Goal: Information Seeking & Learning: Learn about a topic

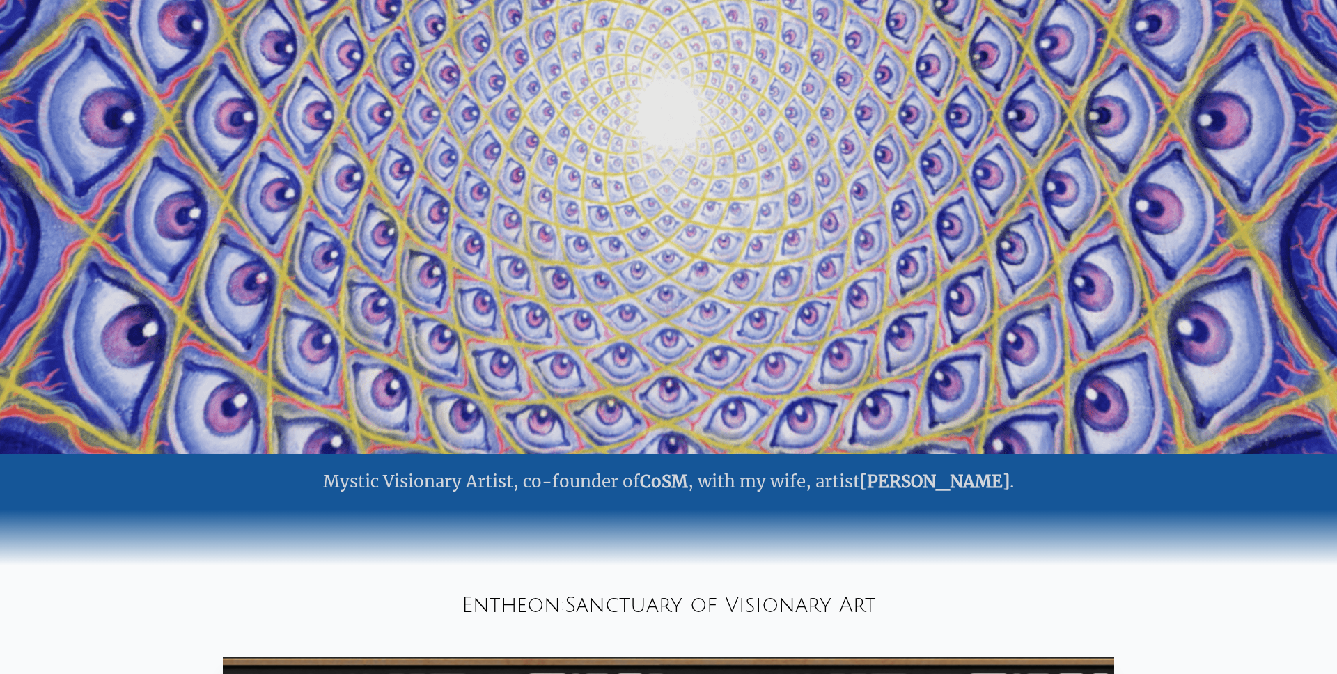
scroll to position [263, 0]
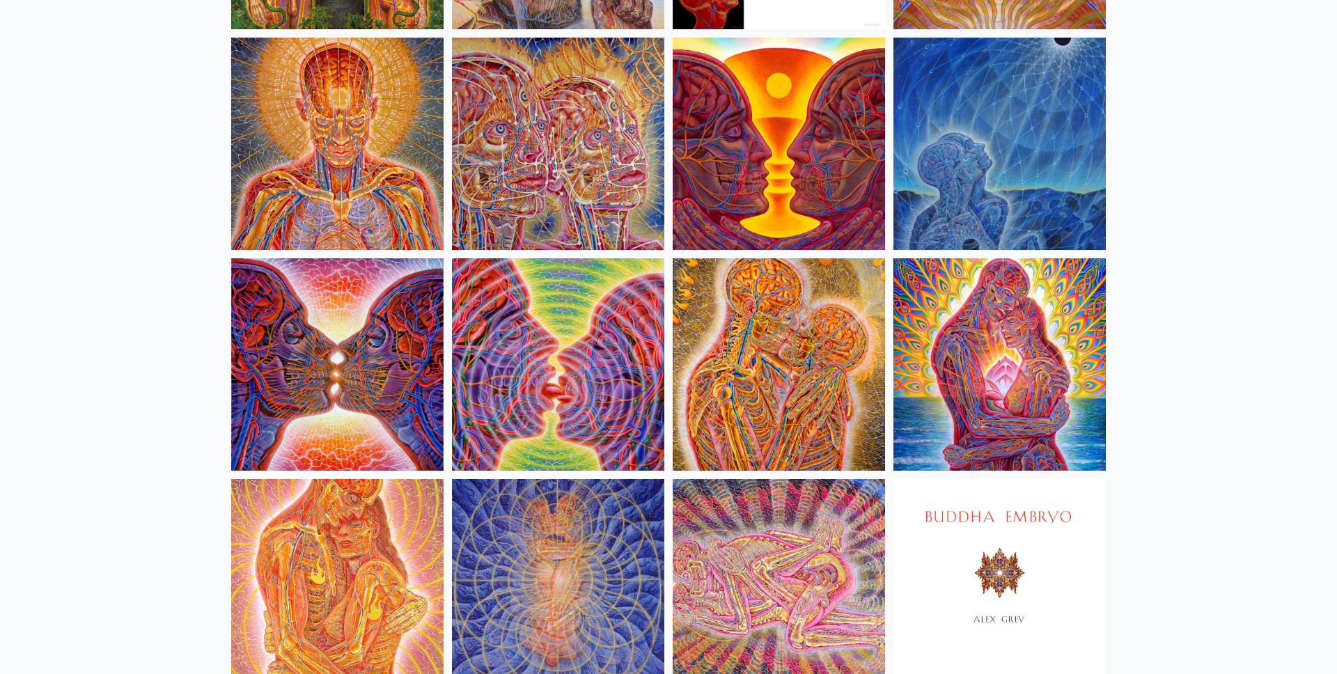
scroll to position [331, 0]
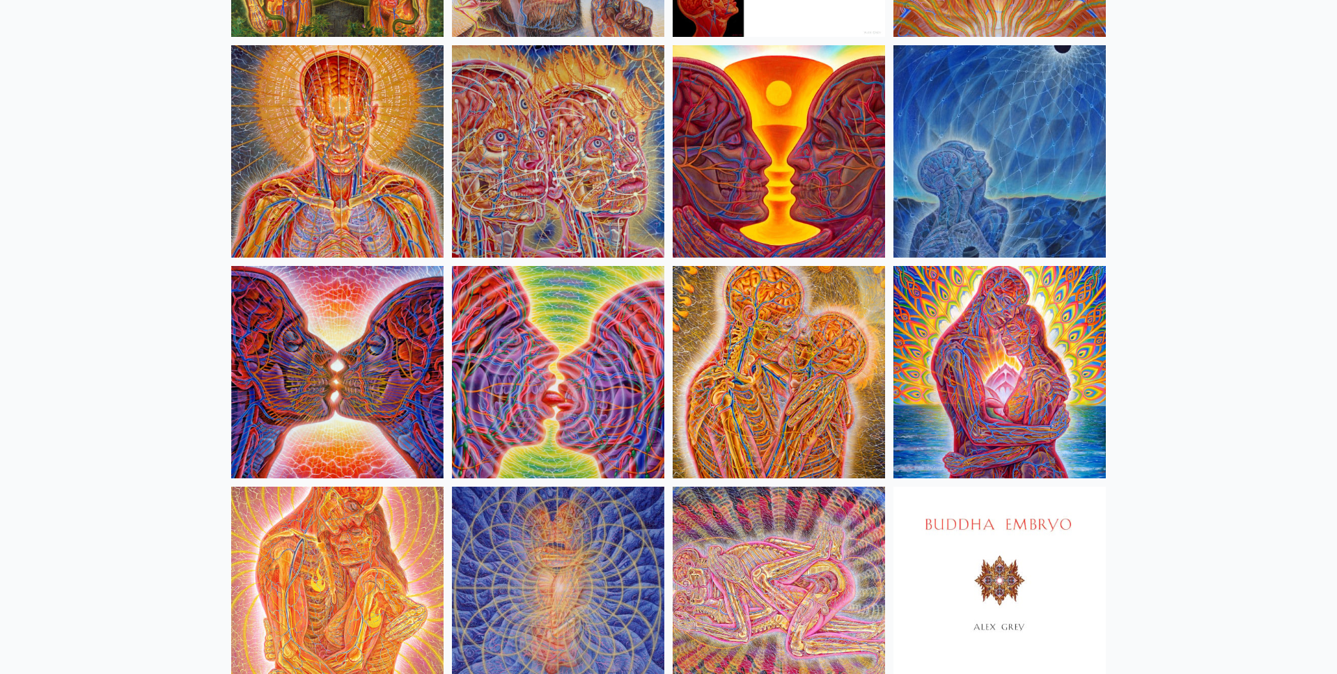
click at [411, 355] on img at bounding box center [337, 372] width 212 height 212
click at [412, 355] on img at bounding box center [337, 372] width 212 height 212
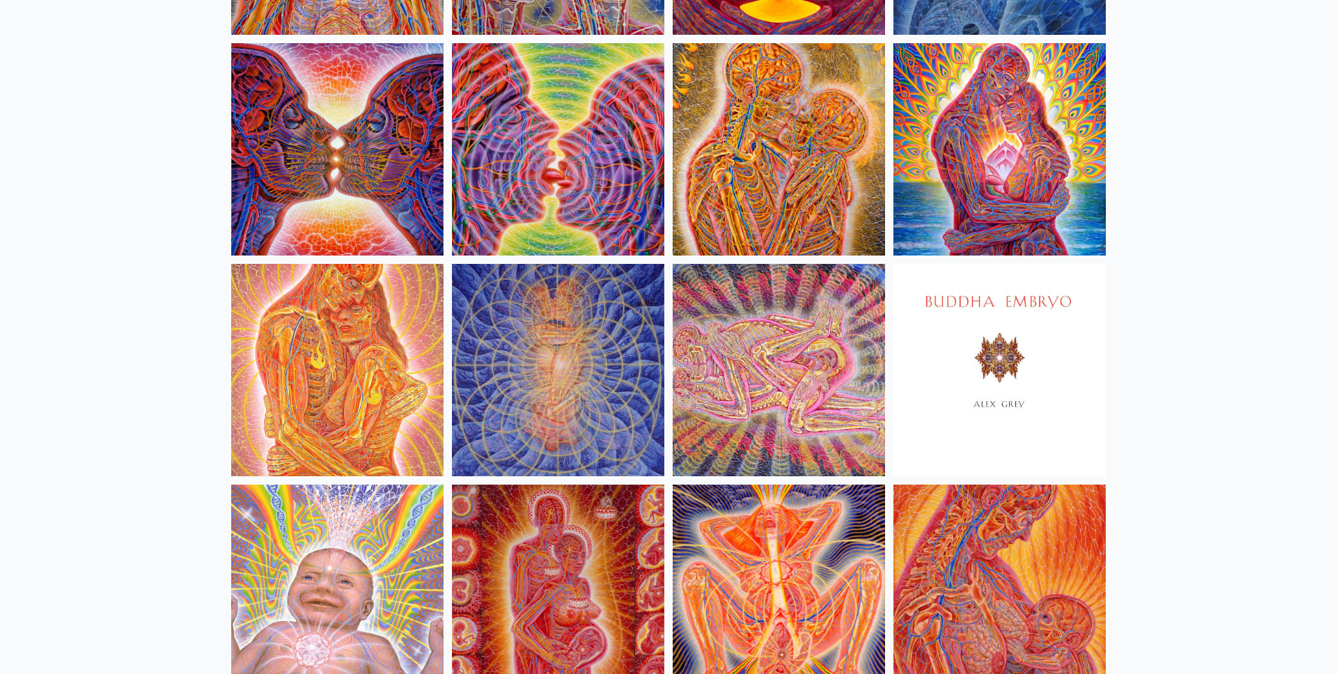
scroll to position [573, 0]
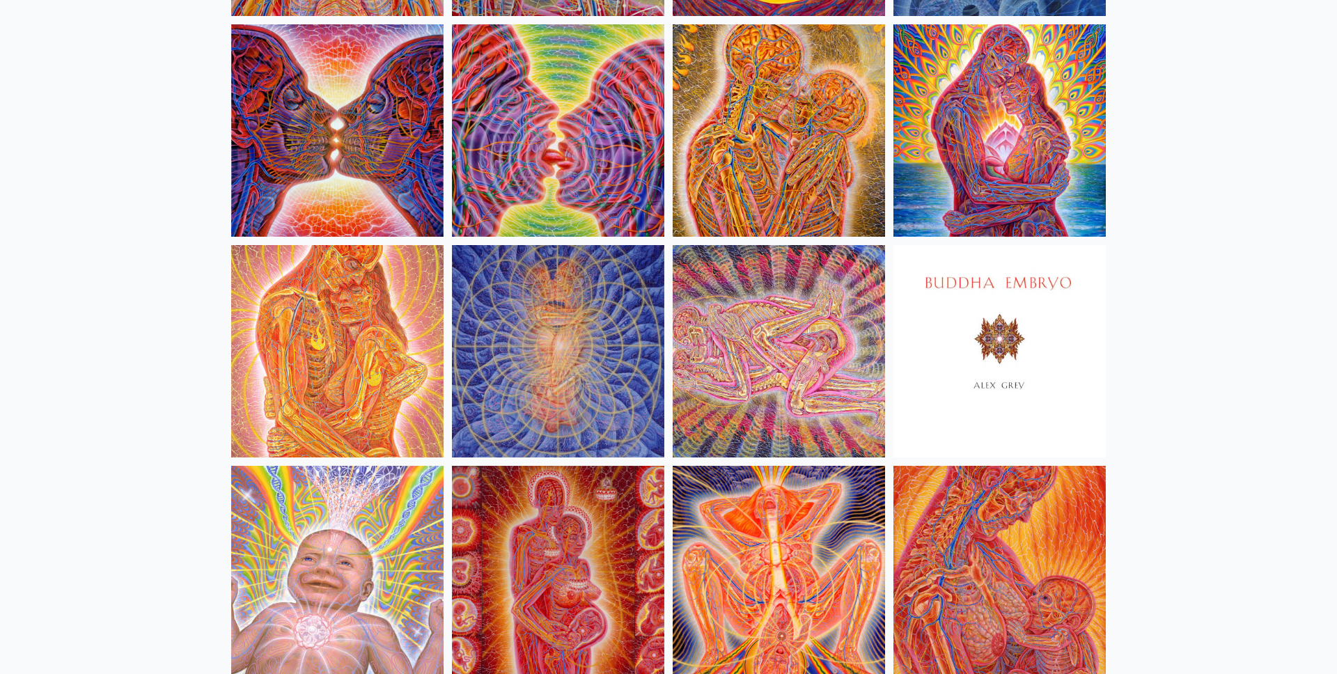
click at [993, 156] on img at bounding box center [1000, 130] width 212 height 212
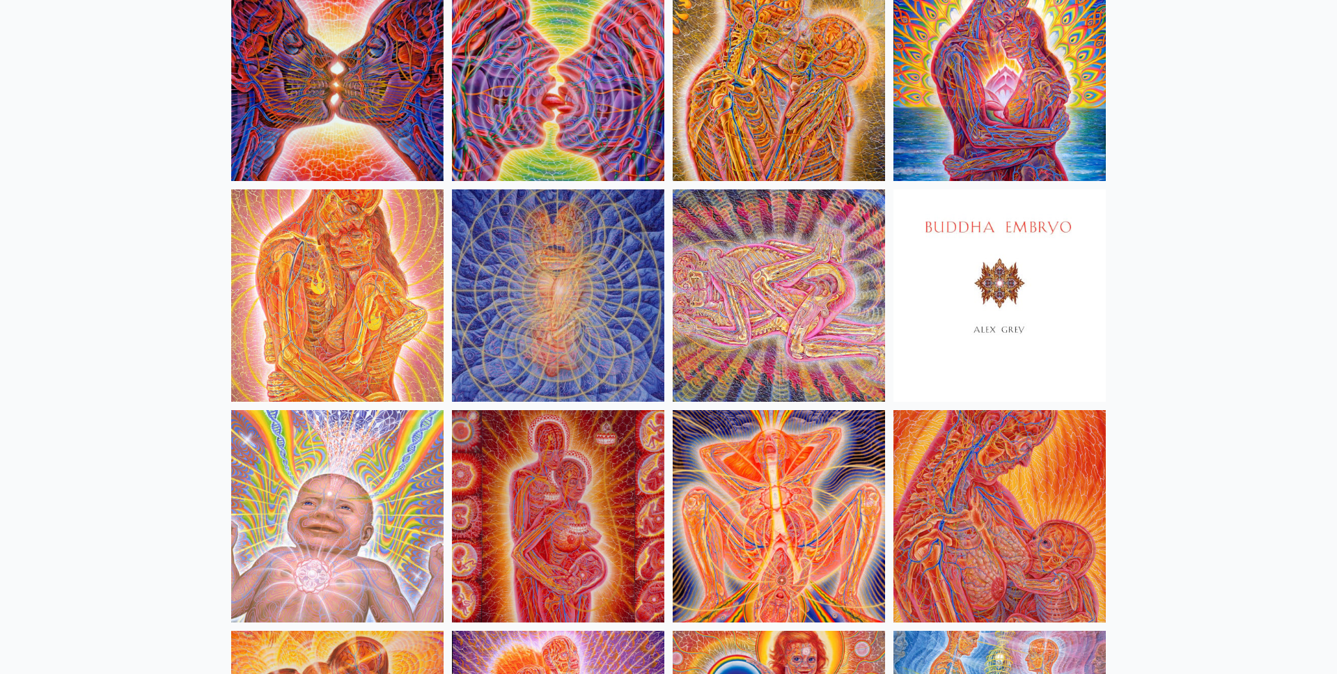
scroll to position [683, 0]
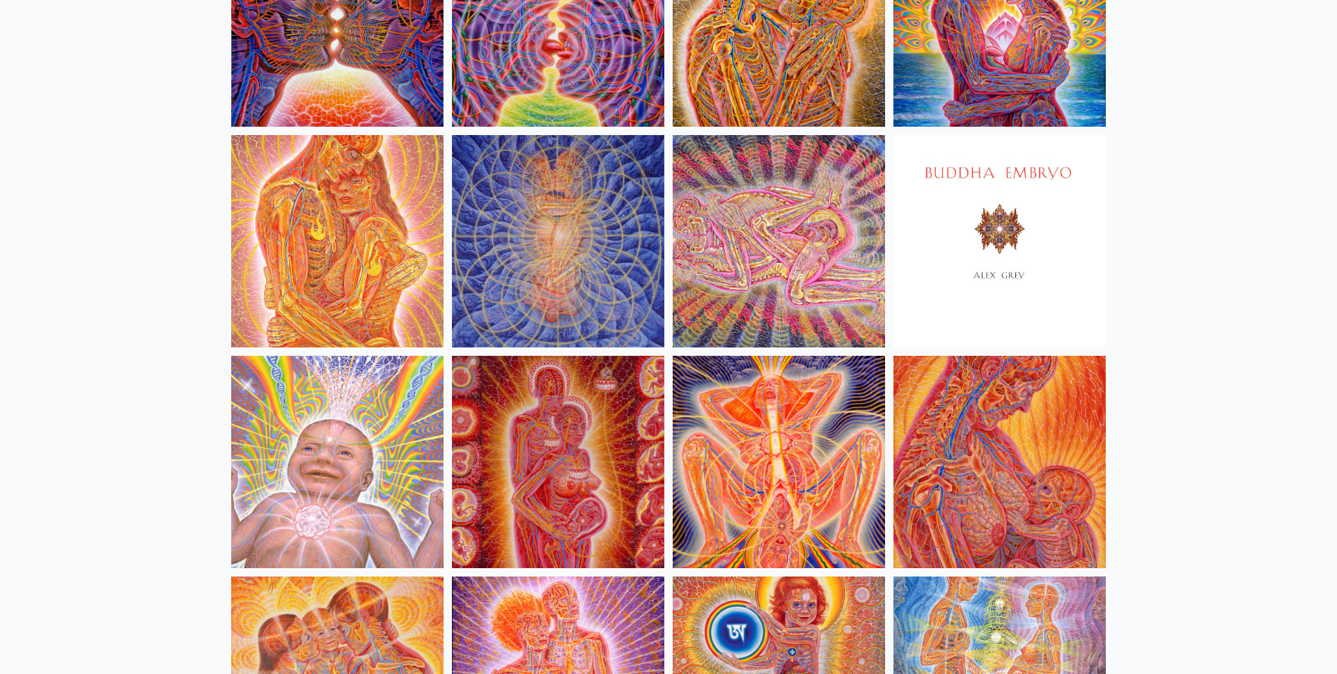
click at [775, 490] on img at bounding box center [779, 462] width 212 height 212
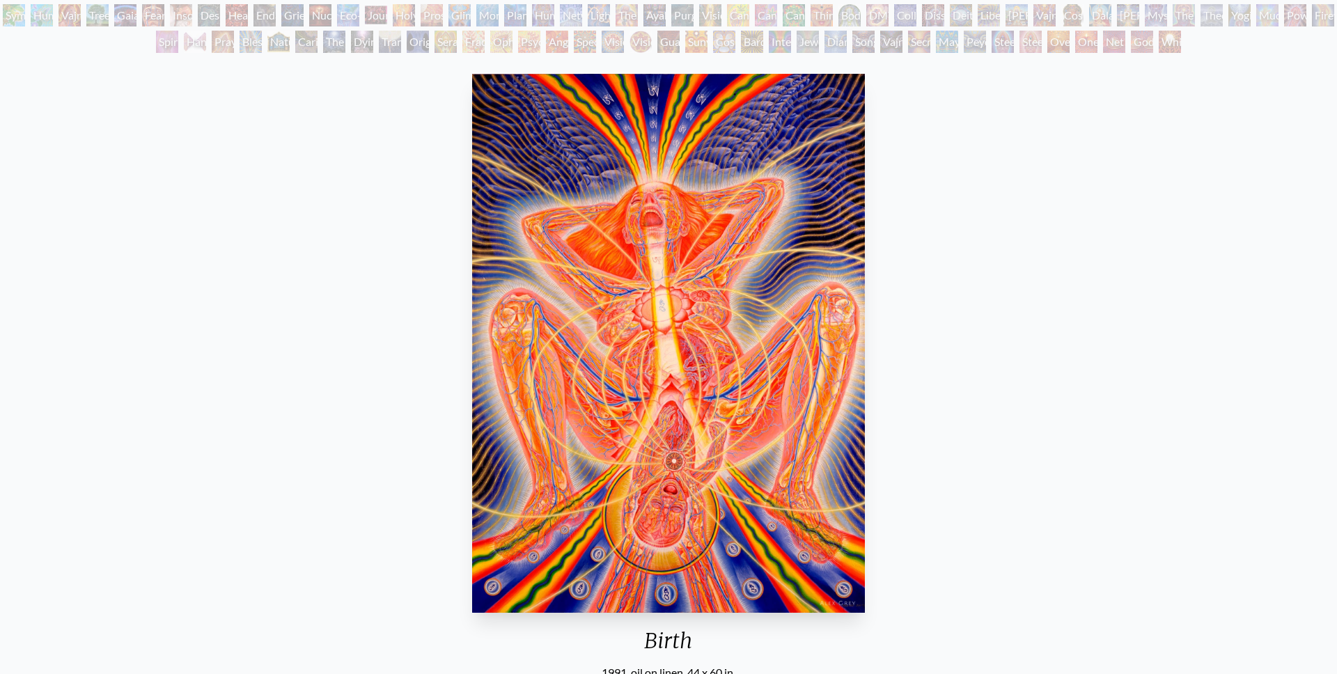
scroll to position [110, 0]
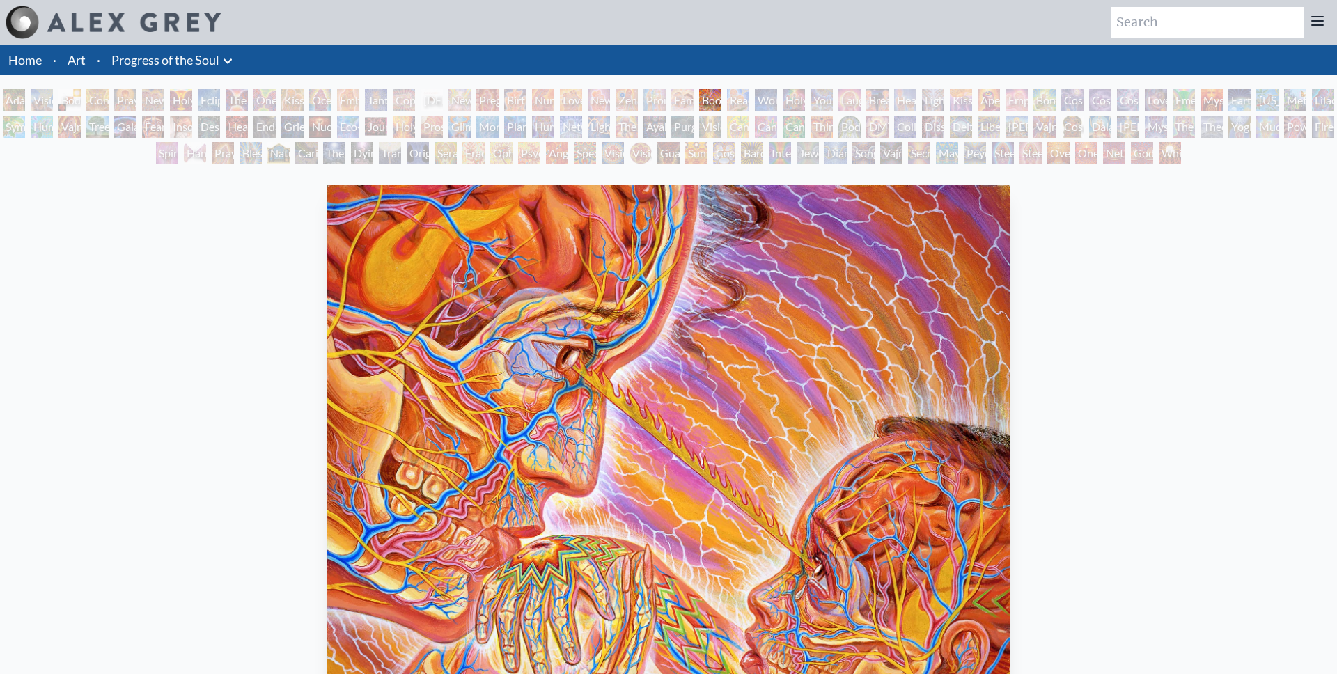
click at [777, 128] on div "Cannabis Sutra" at bounding box center [766, 127] width 22 height 22
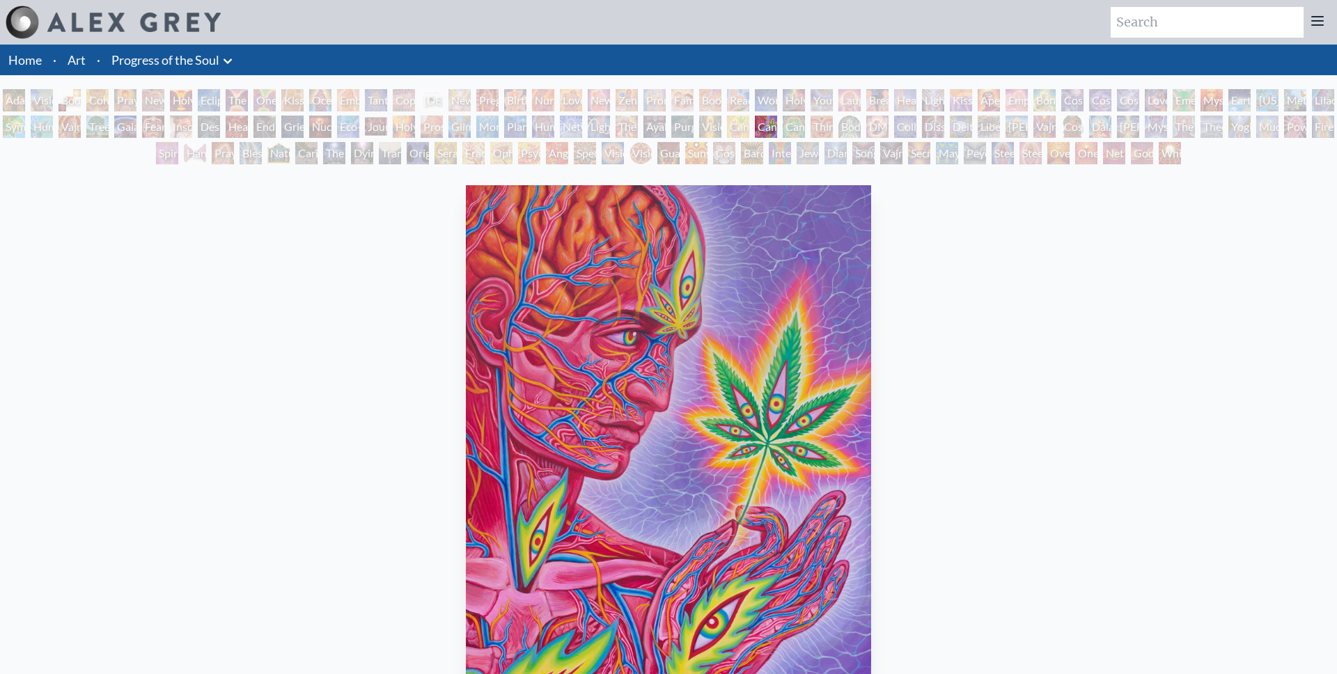
click at [833, 121] on div "Third Eye Tears of Joy" at bounding box center [822, 127] width 22 height 22
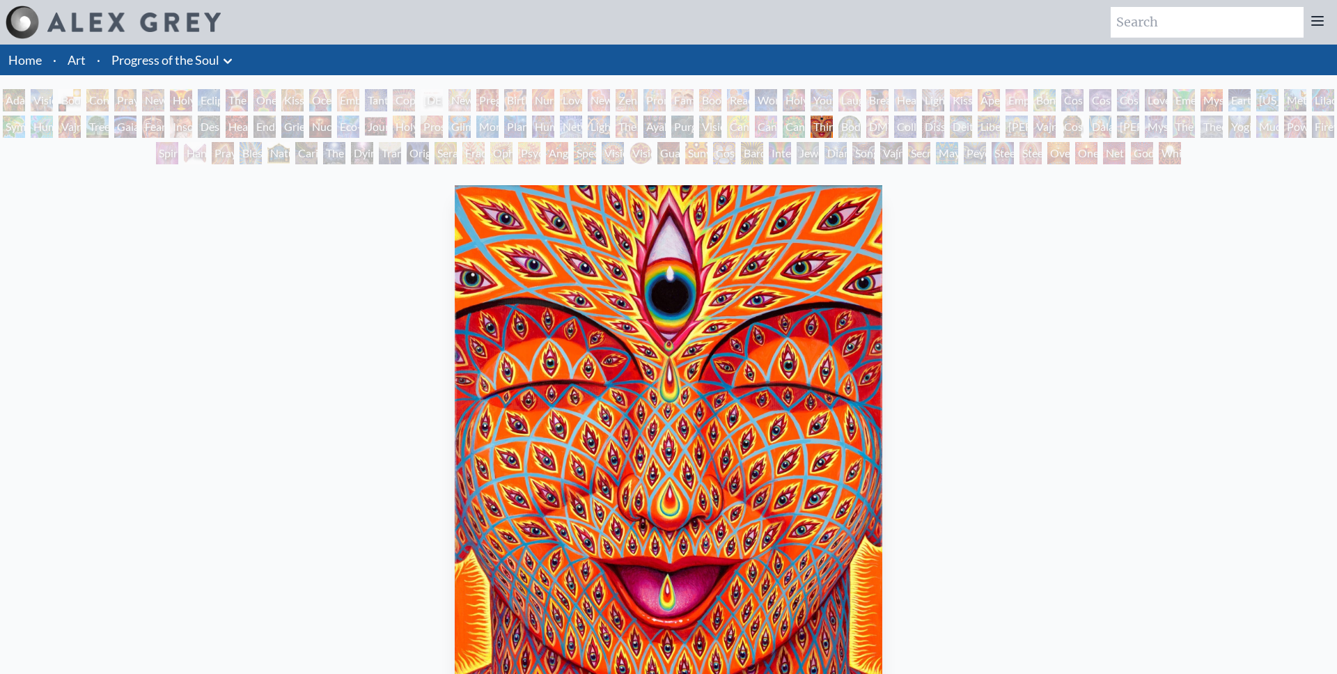
click at [972, 125] on div "Deities & Demons Drinking from the Milky Pool" at bounding box center [961, 127] width 22 height 22
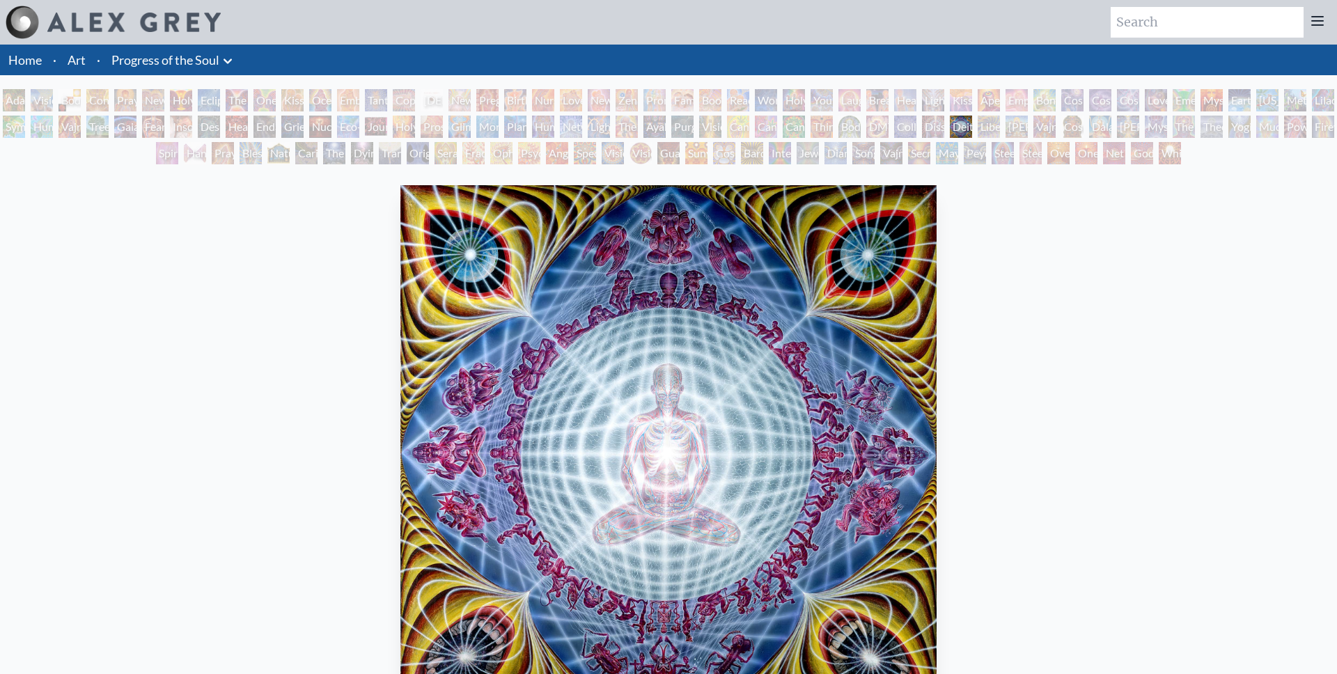
scroll to position [42, 0]
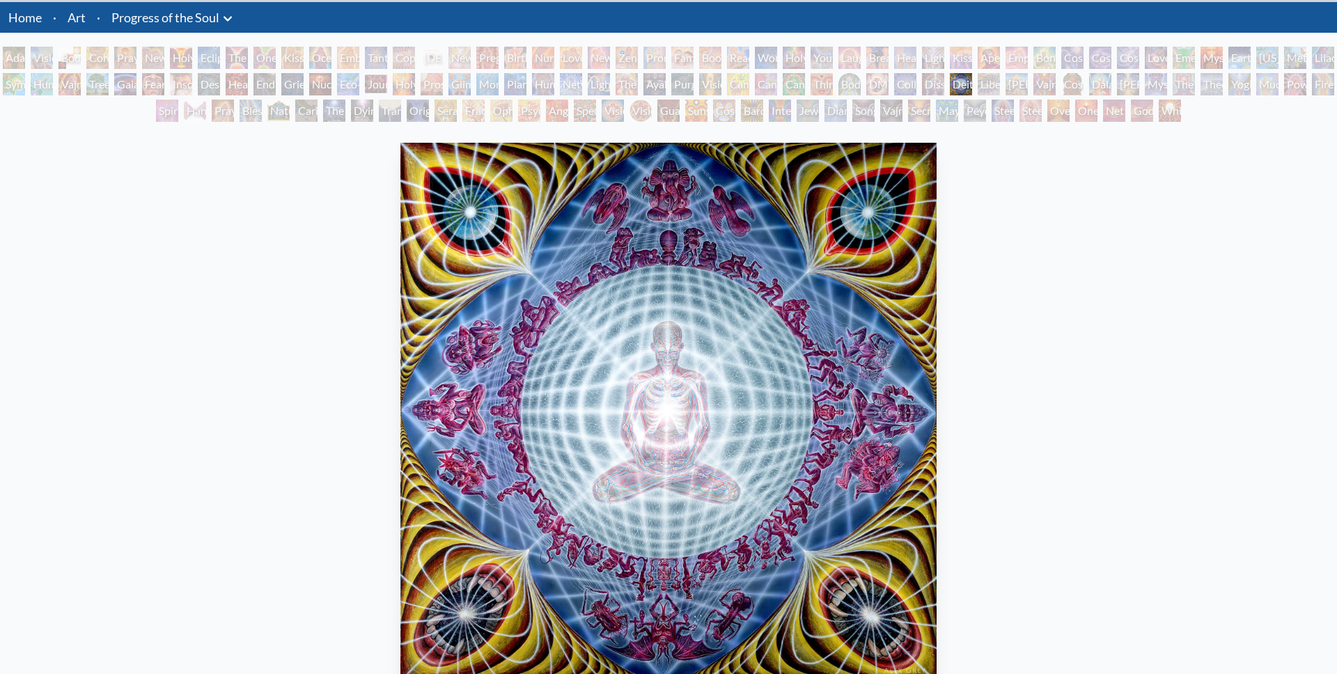
click at [384, 117] on div "Transfiguration" at bounding box center [390, 111] width 22 height 22
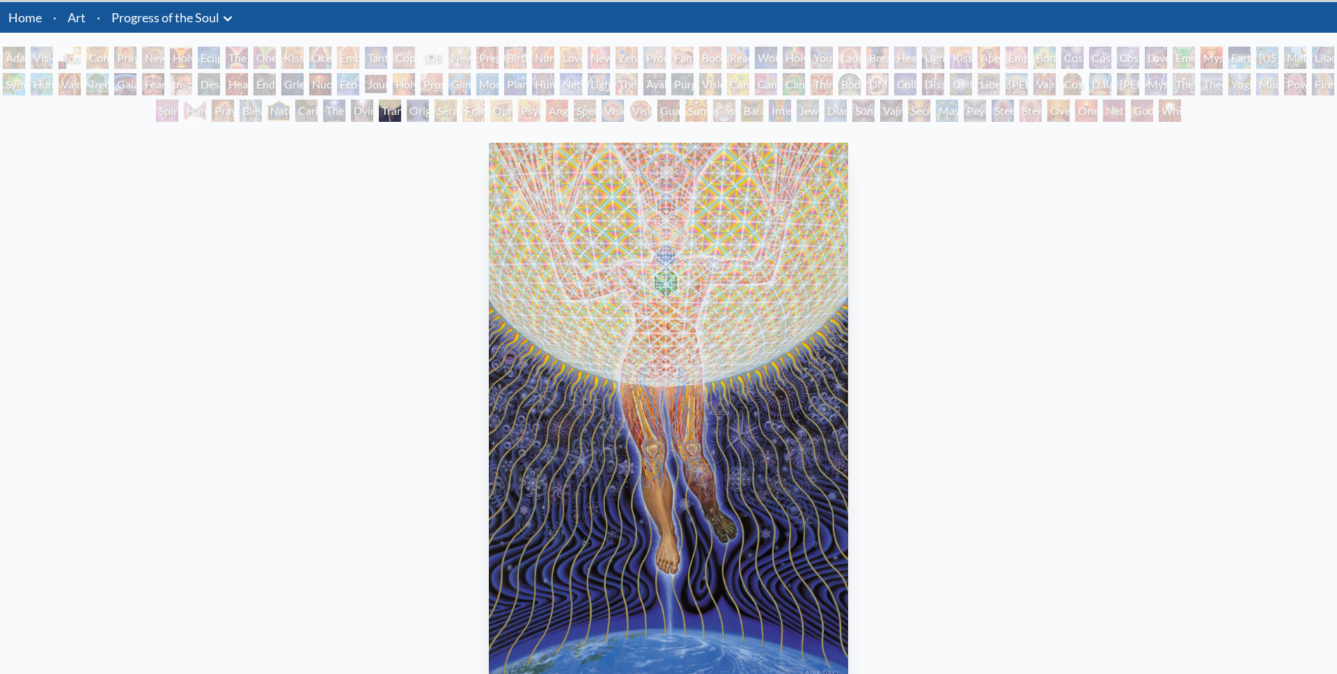
click at [267, 116] on div "Nature of Mind" at bounding box center [278, 111] width 22 height 22
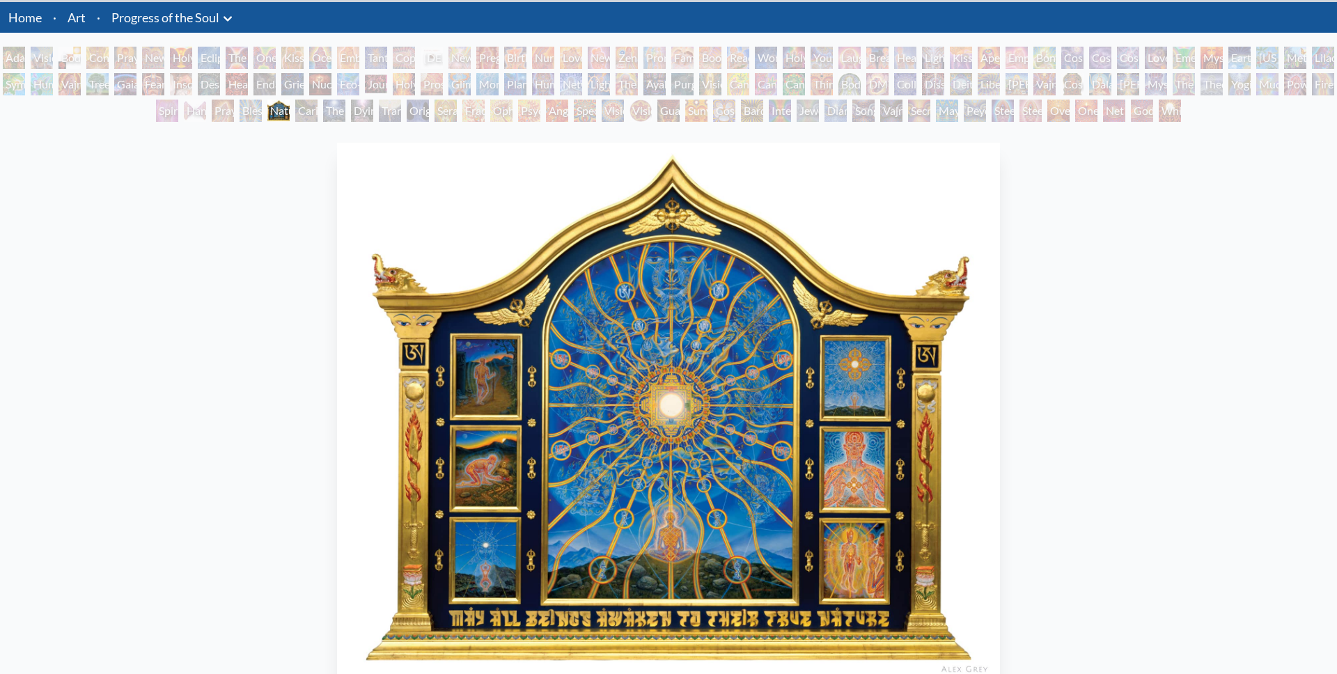
click at [1052, 112] on div "Oversoul" at bounding box center [1059, 111] width 22 height 22
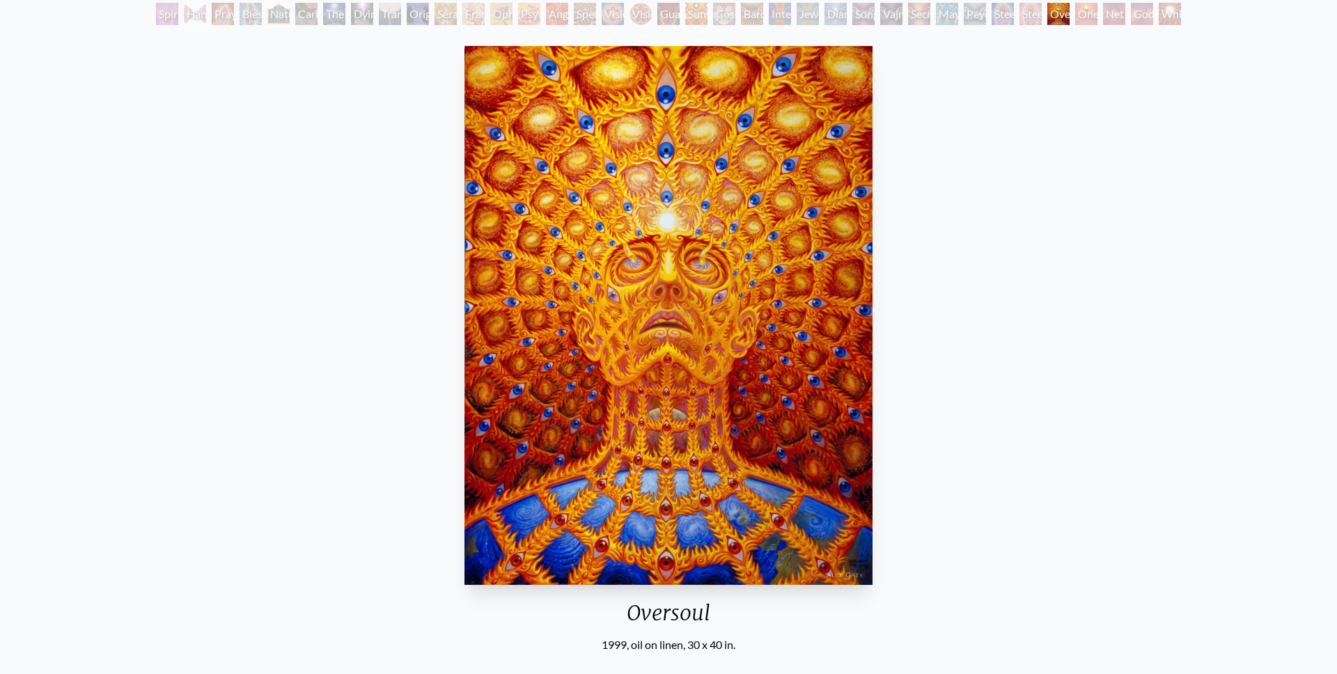
scroll to position [132, 0]
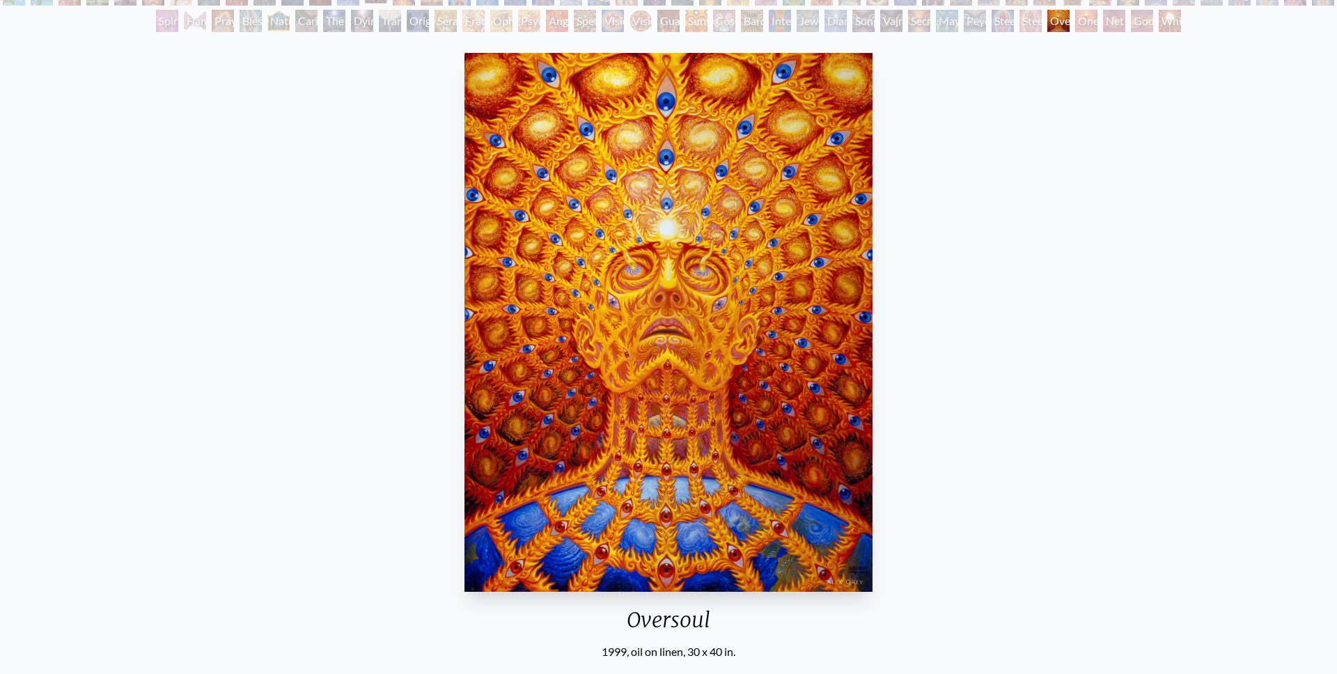
click at [1179, 25] on div "White Light" at bounding box center [1170, 21] width 22 height 22
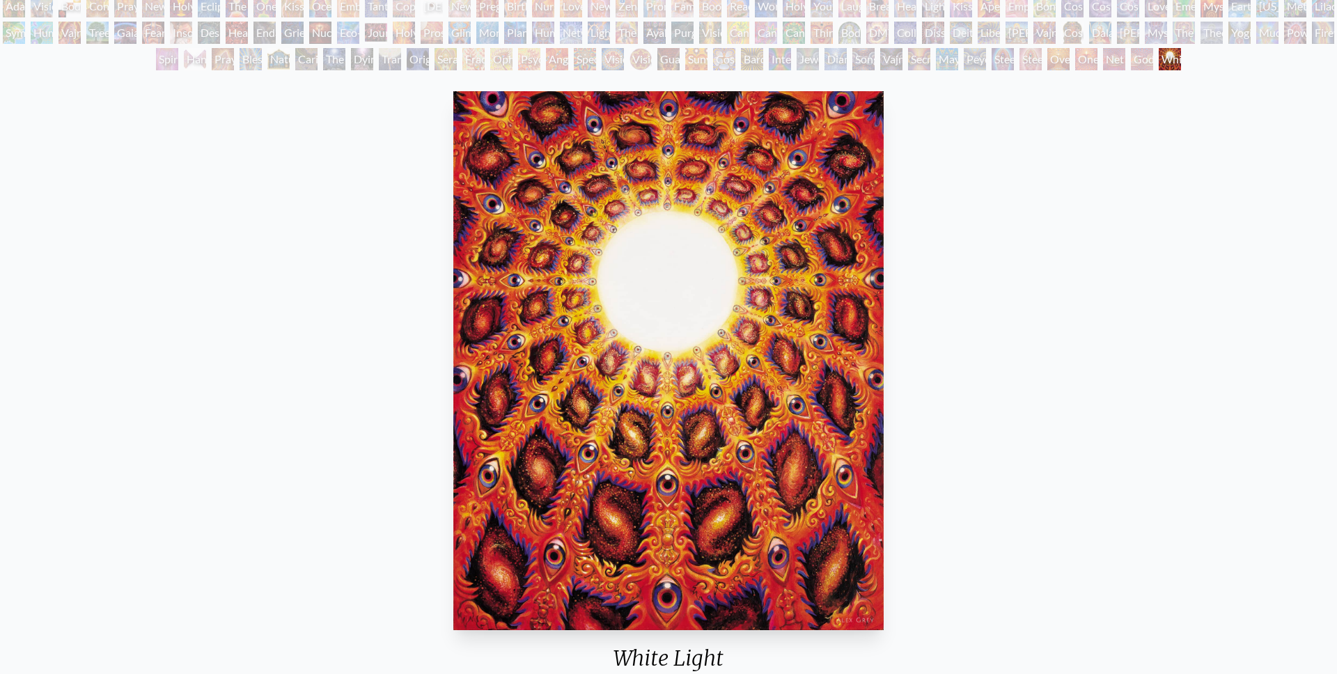
scroll to position [61, 0]
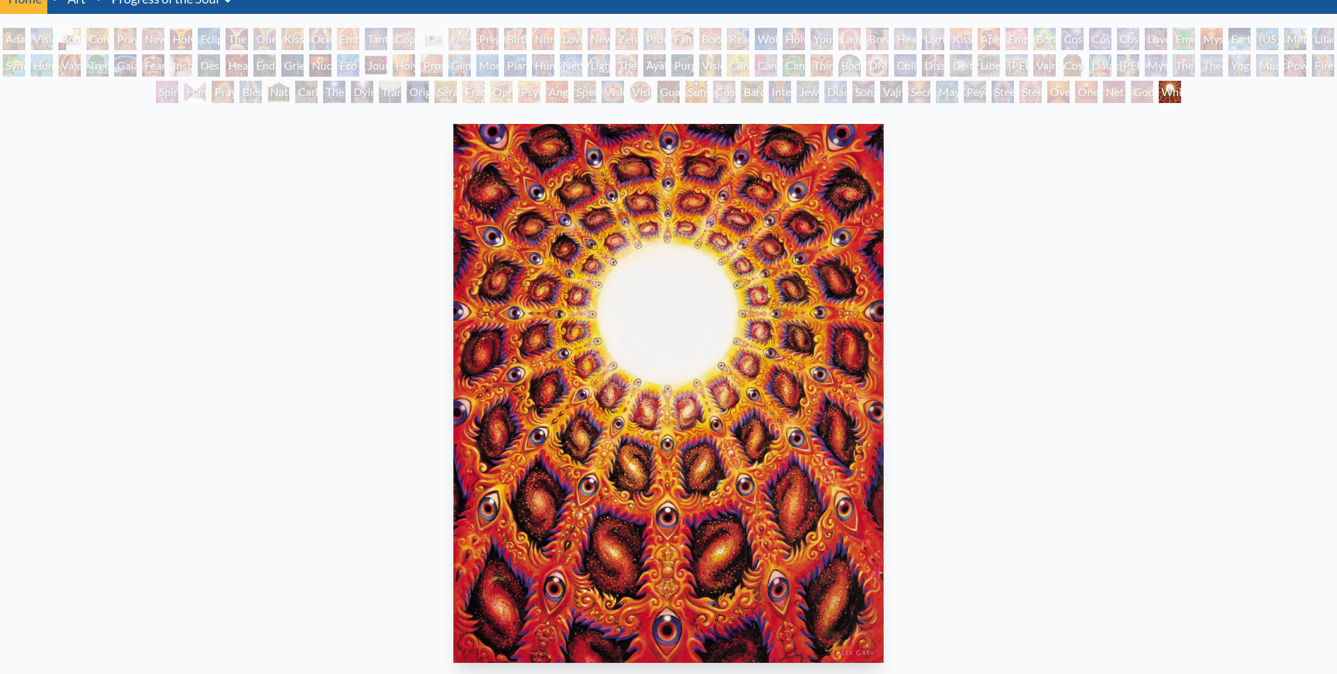
click at [193, 83] on div "Hands that See" at bounding box center [195, 92] width 22 height 22
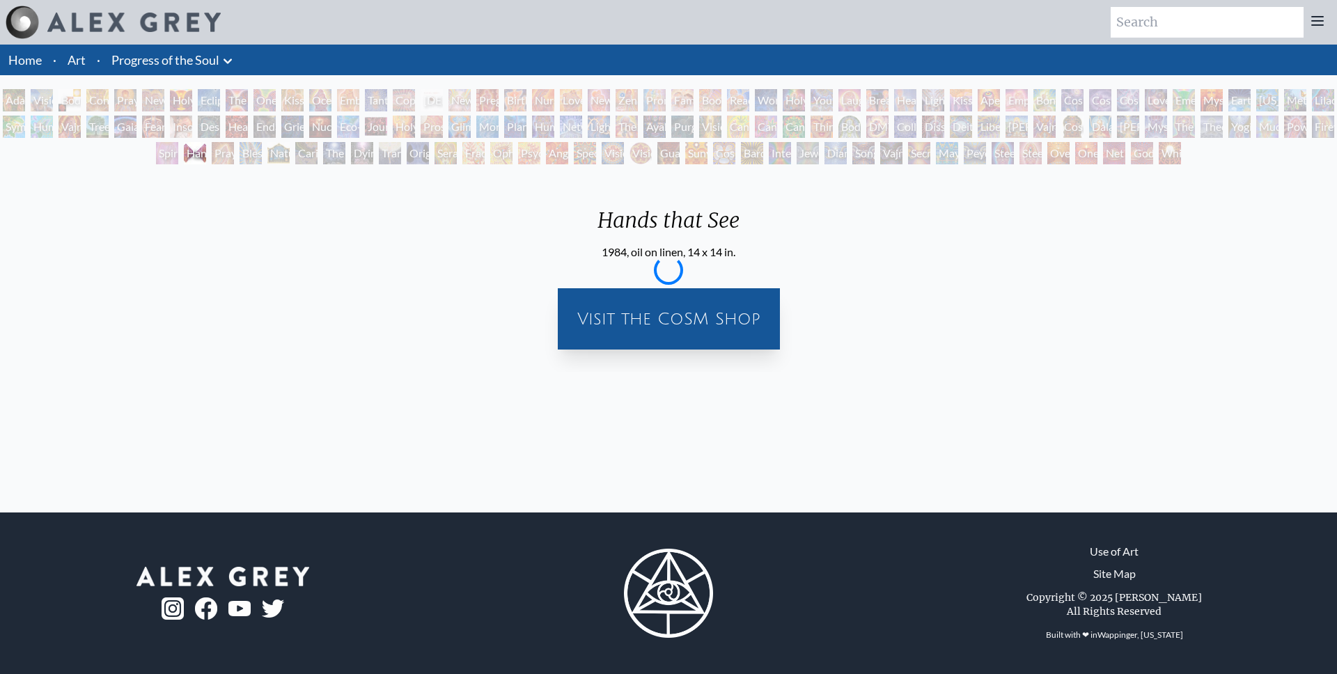
scroll to position [0, 0]
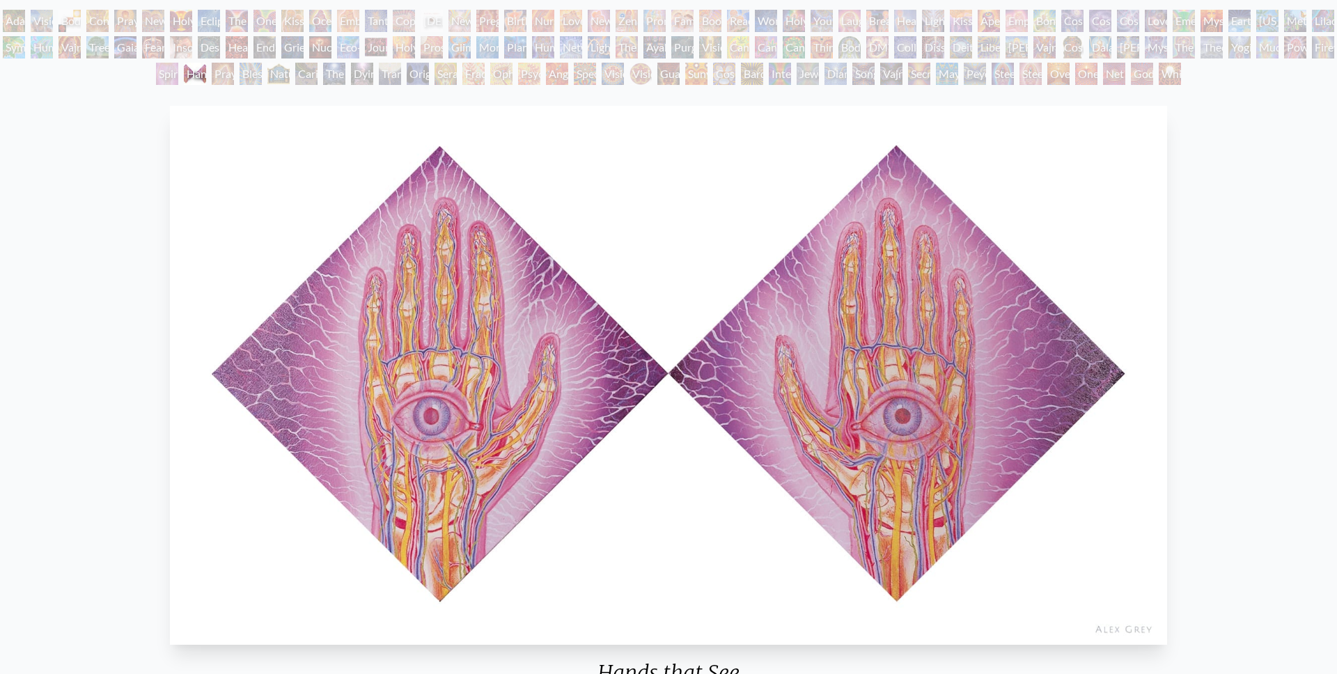
scroll to position [128, 0]
